Goal: Transaction & Acquisition: Subscribe to service/newsletter

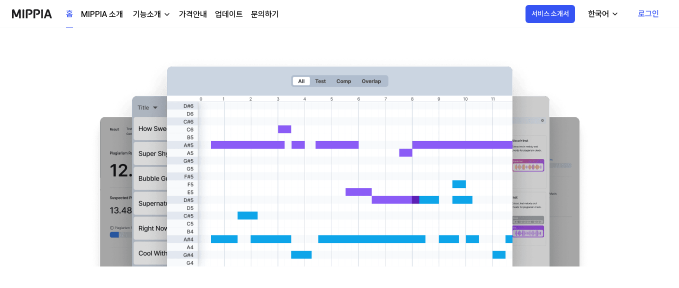
scroll to position [50, 0]
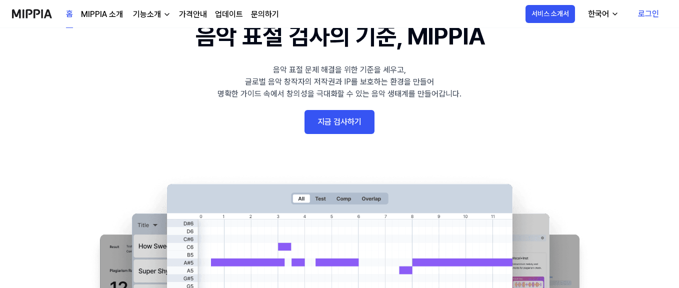
click at [353, 125] on link "지금 검사하기" at bounding box center [340, 122] width 70 height 24
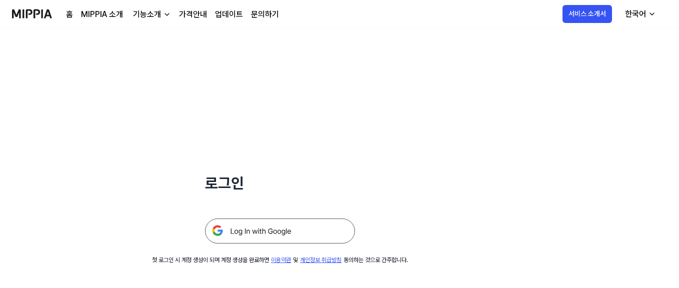
click at [273, 233] on img at bounding box center [280, 231] width 150 height 25
click at [191, 18] on link "가격안내" at bounding box center [193, 15] width 28 height 12
click at [498, 140] on div "로그인 첫 로그인 시 계정 생성이 되며 계정 생성을 완료하면 이용약관 및 개인정보 취급방침 동의하는 것으로 간주합니다." at bounding box center [280, 146] width 560 height 237
